Goal: Task Accomplishment & Management: Manage account settings

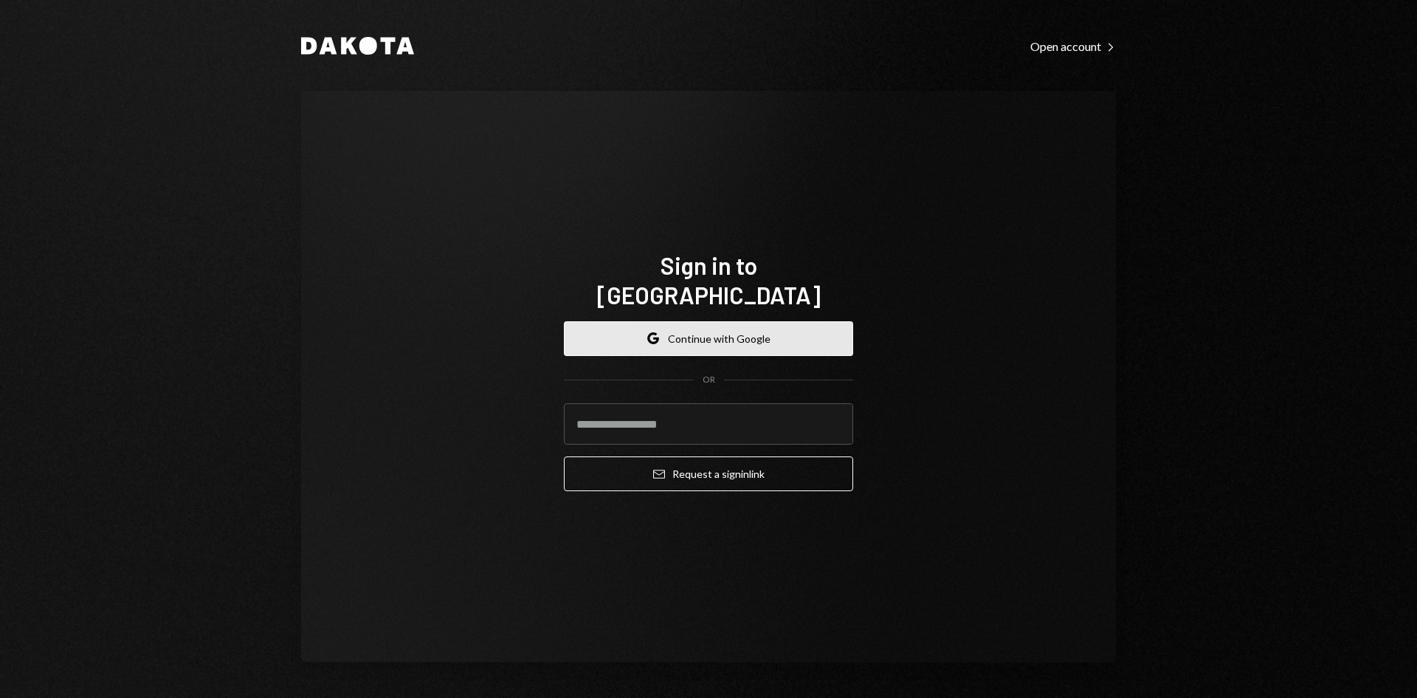
click at [669, 332] on button "Google Continue with Google" at bounding box center [708, 338] width 289 height 35
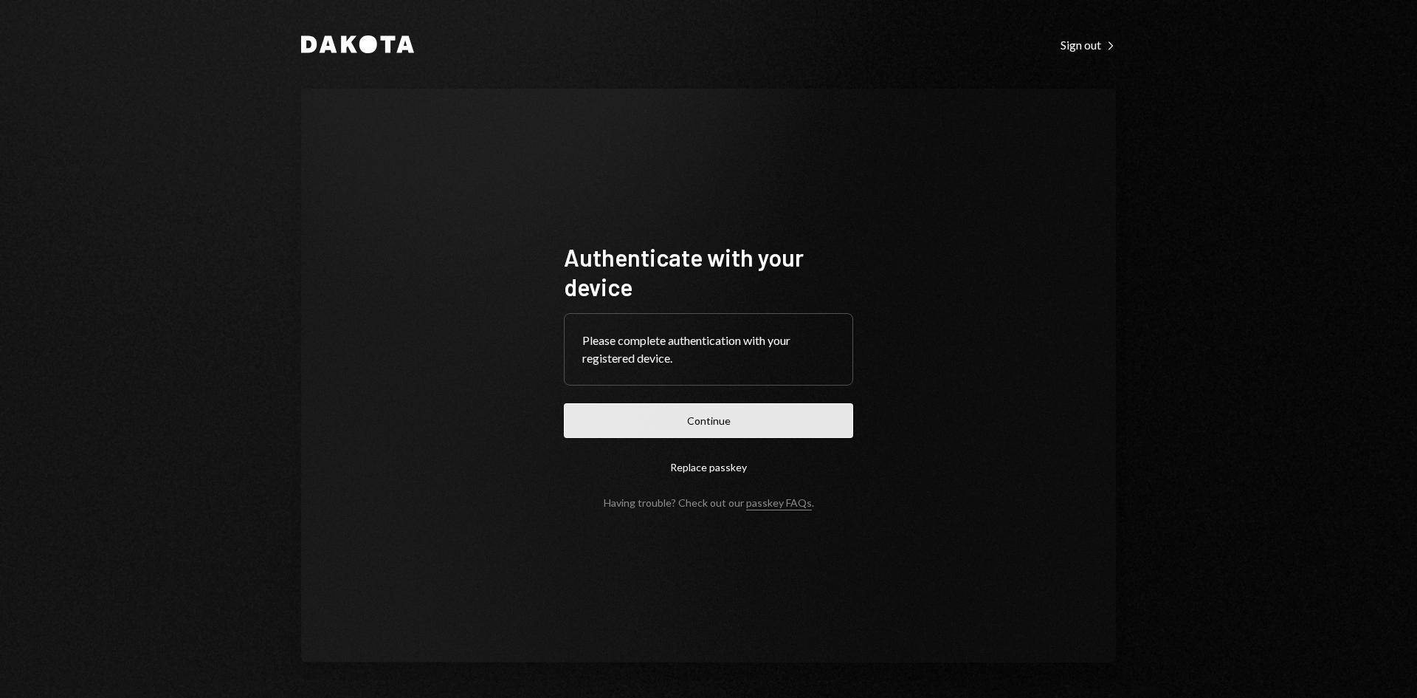
click at [670, 422] on button "Continue" at bounding box center [708, 420] width 289 height 35
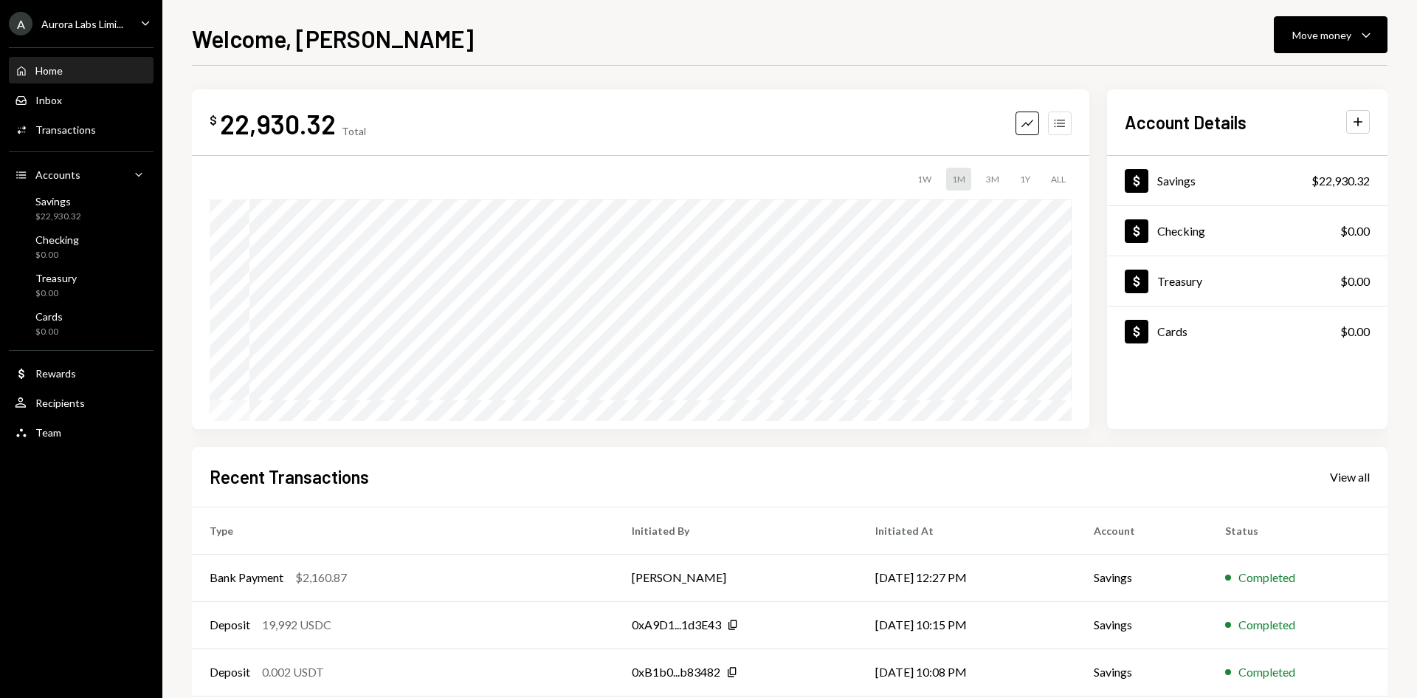
click at [1059, 129] on icon "Accounts" at bounding box center [1060, 123] width 15 height 15
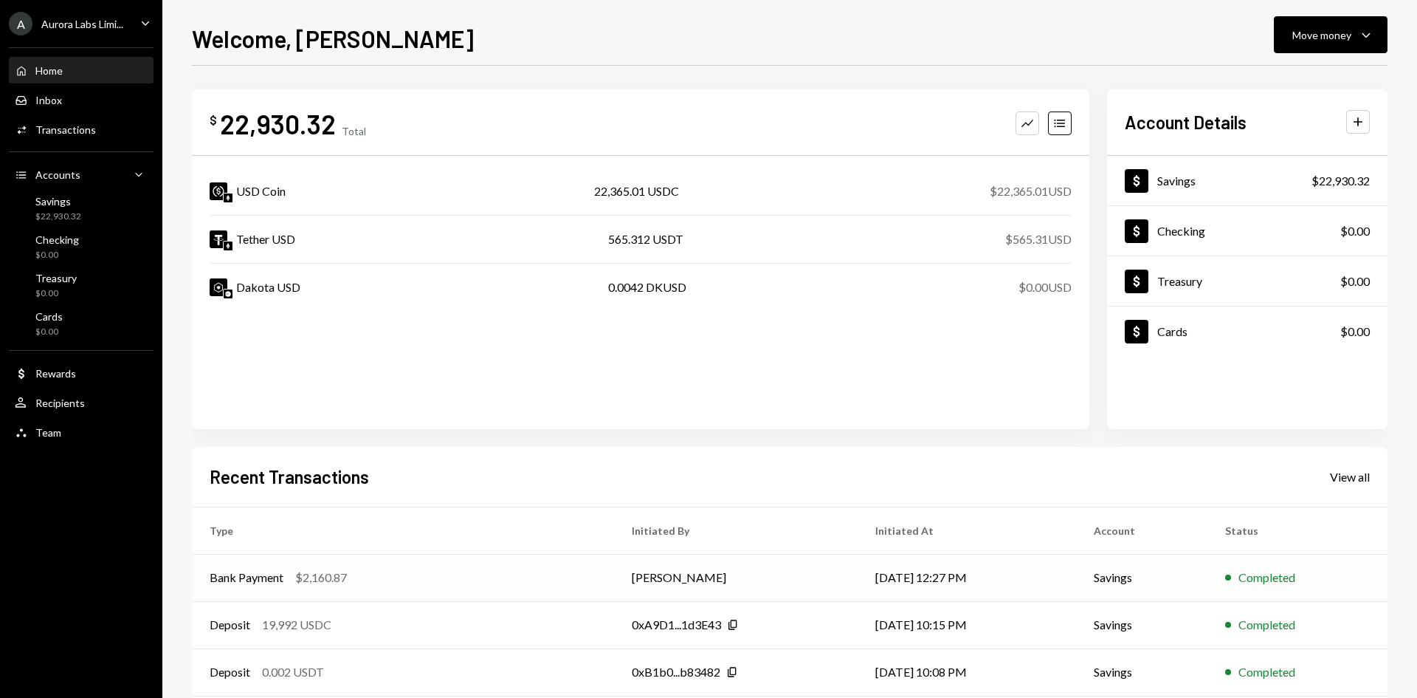
click at [577, 587] on td "Bank Payment $2,160.87" at bounding box center [403, 577] width 422 height 47
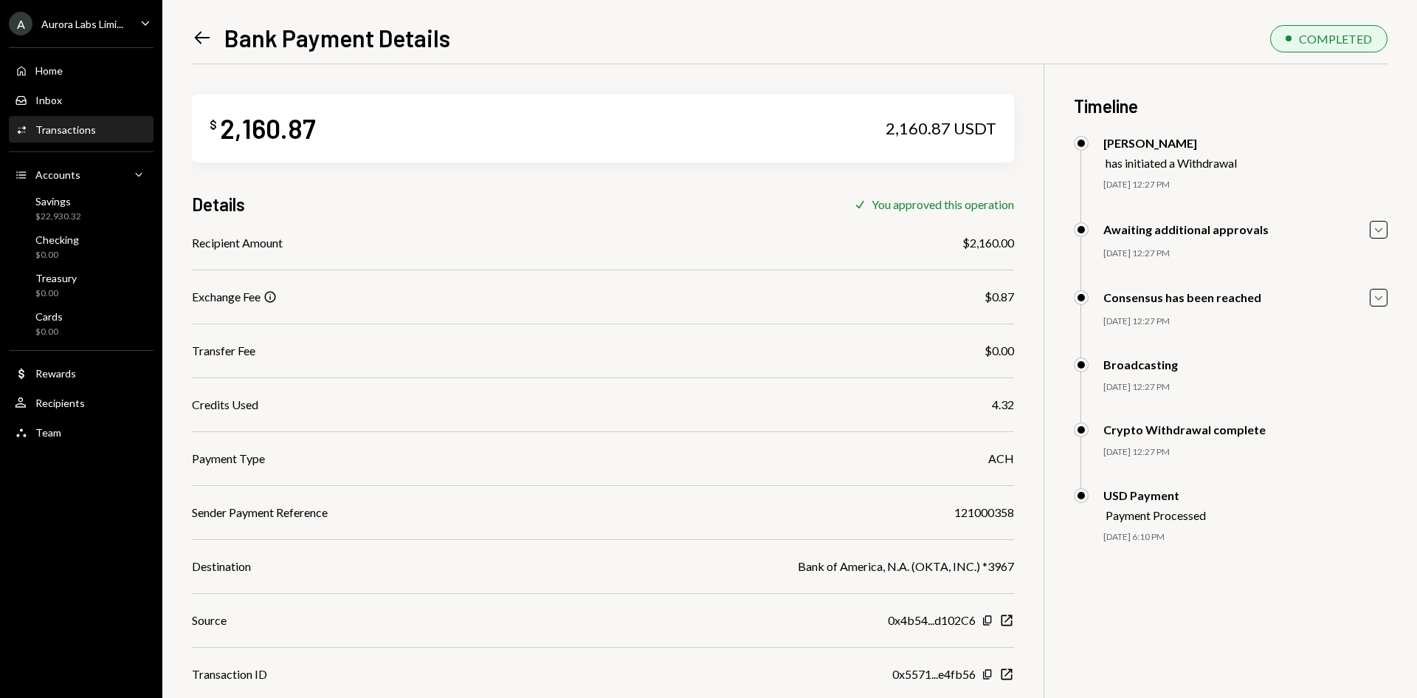
scroll to position [93, 0]
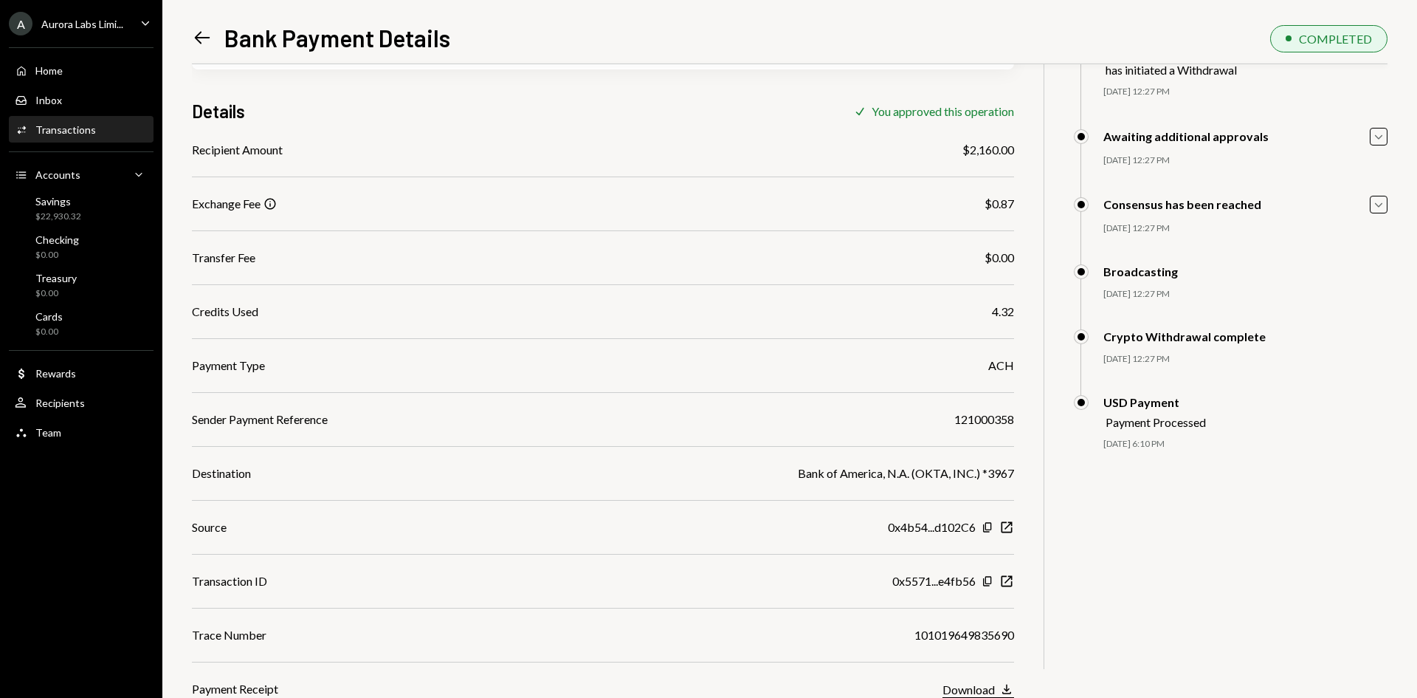
click at [981, 692] on div "Download" at bounding box center [969, 689] width 52 height 14
click at [202, 32] on icon "Left Arrow" at bounding box center [202, 37] width 21 height 21
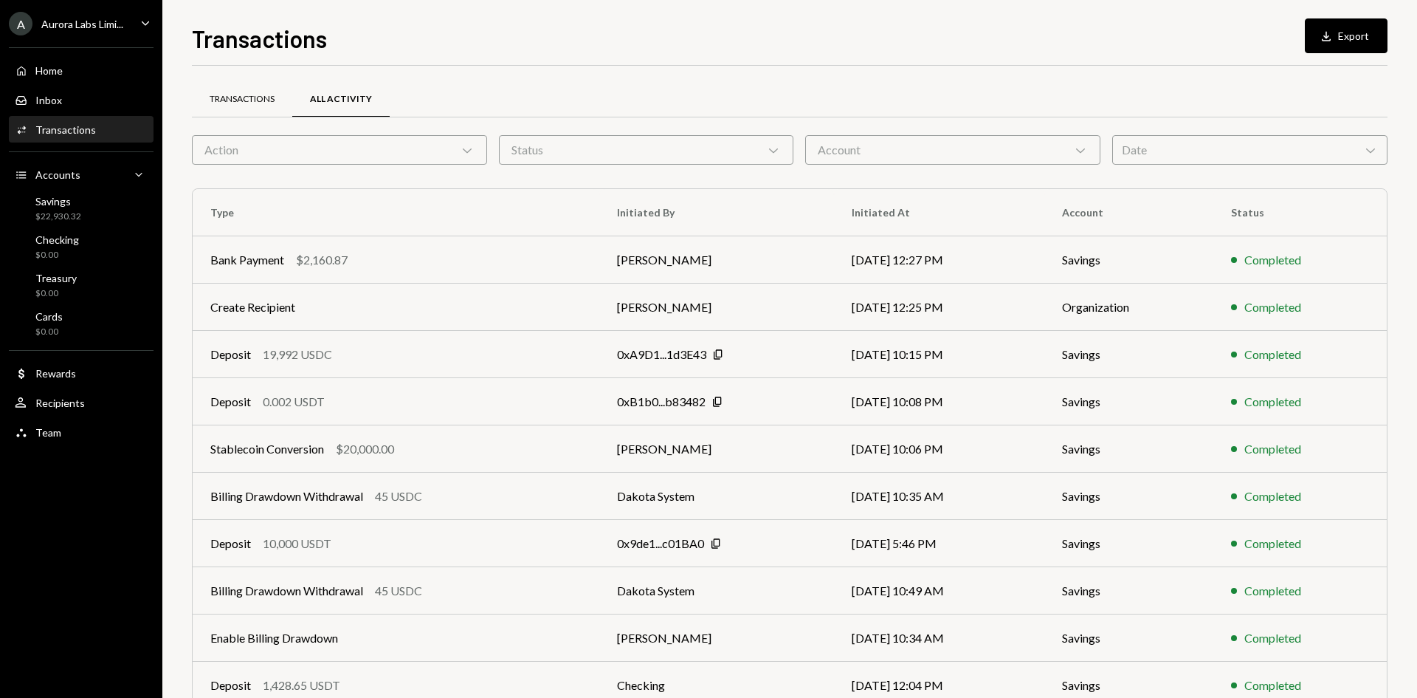
click at [235, 103] on div "Transactions" at bounding box center [242, 99] width 65 height 13
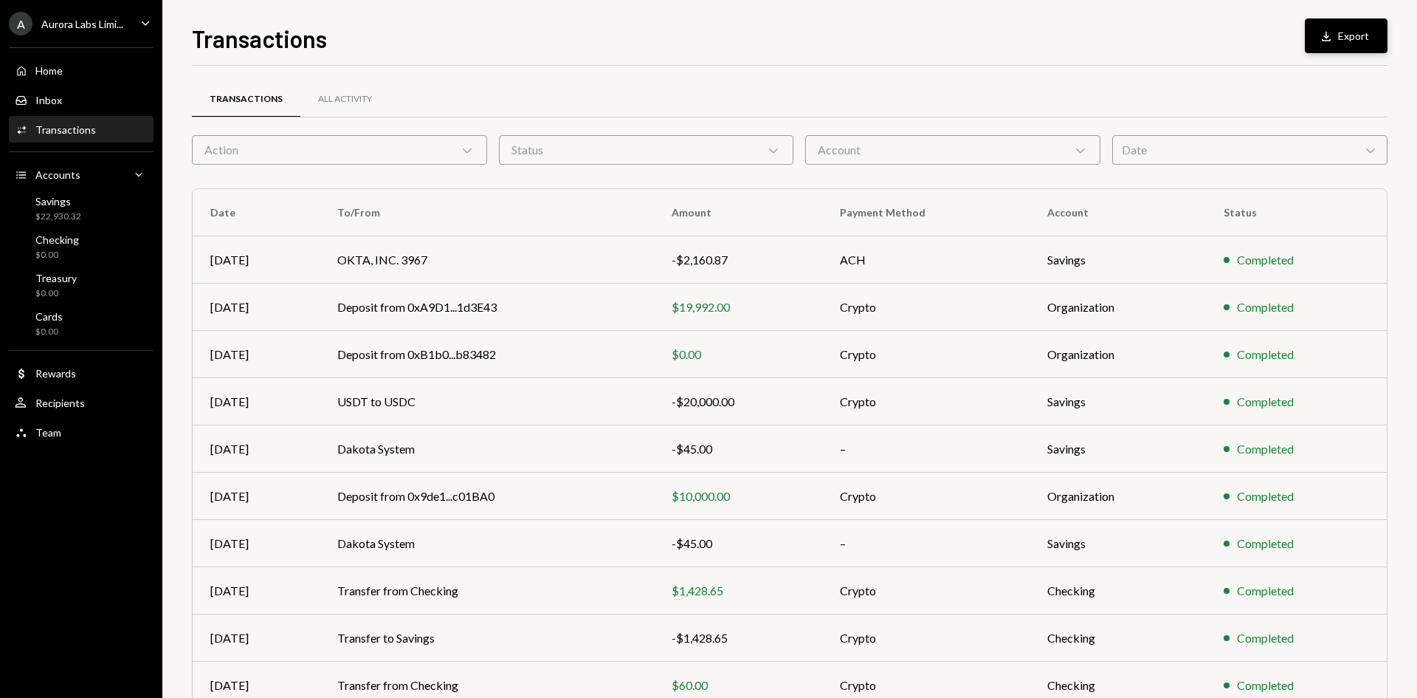
click at [1317, 36] on button "Download Export" at bounding box center [1346, 35] width 83 height 35
